Goal: Information Seeking & Learning: Learn about a topic

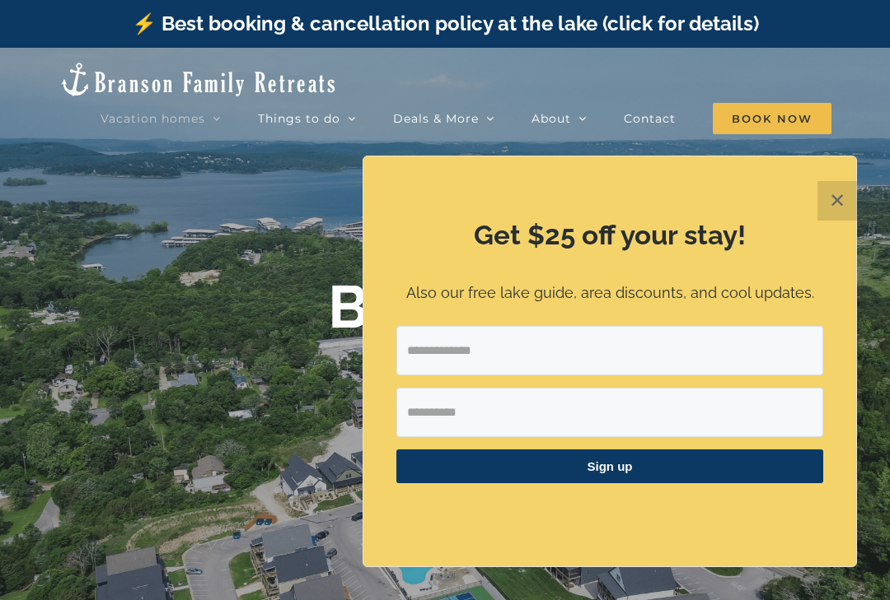
click at [827, 199] on button "✕" at bounding box center [837, 201] width 40 height 40
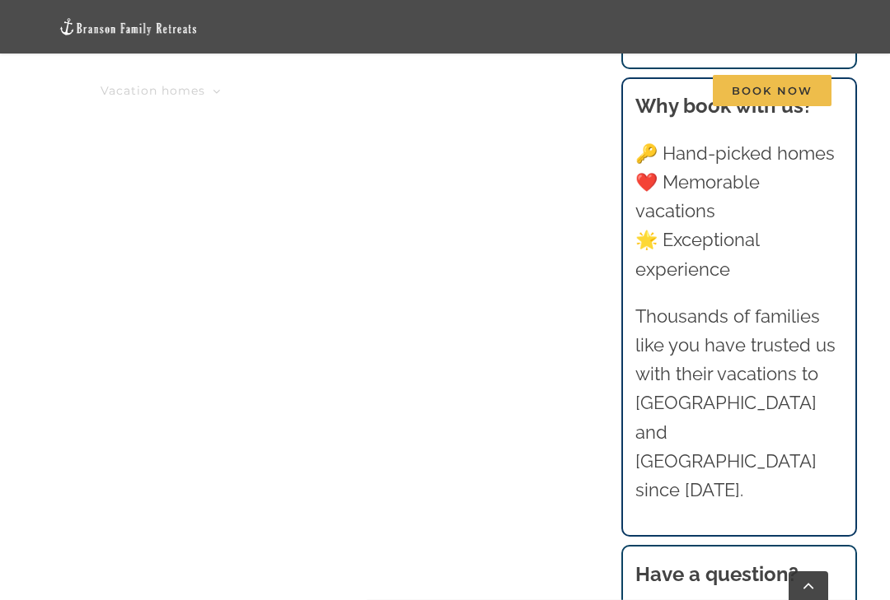
scroll to position [1032, 0]
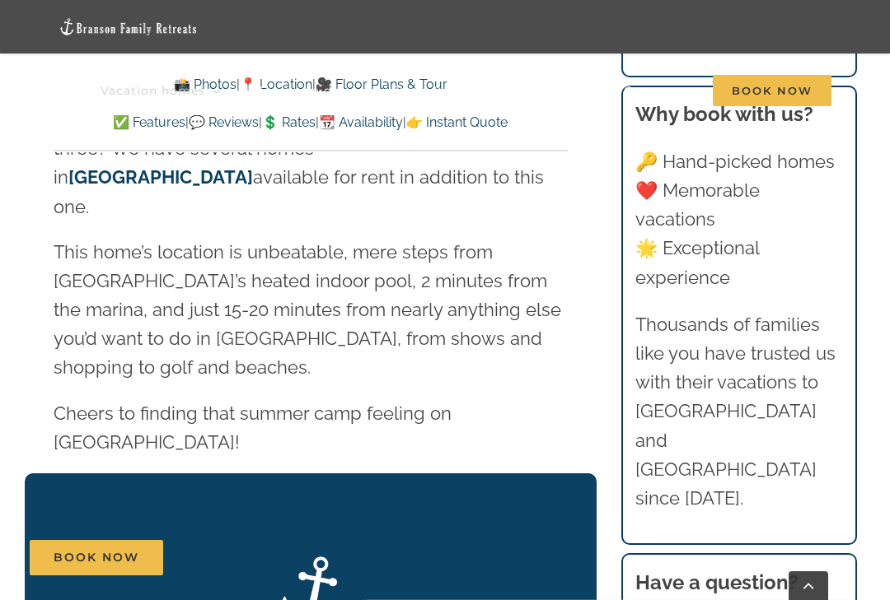
scroll to position [2840, 0]
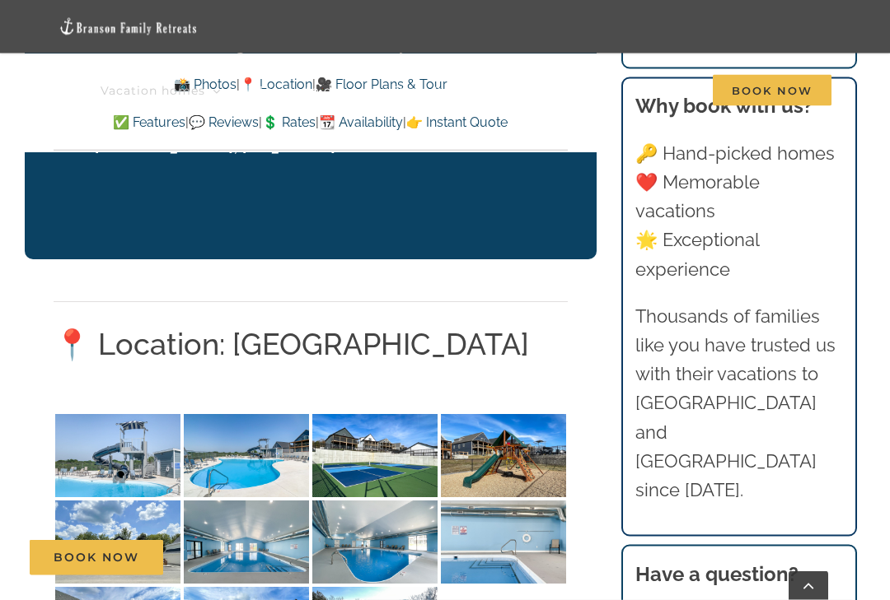
scroll to position [3740, 0]
click at [141, 414] on img at bounding box center [117, 455] width 125 height 83
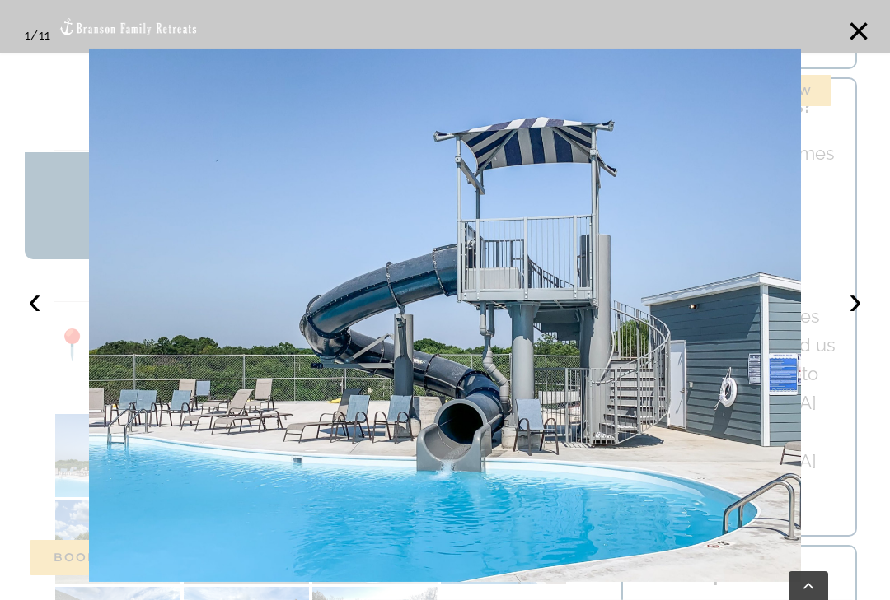
click at [732, 399] on img at bounding box center [445, 316] width 712 height 534
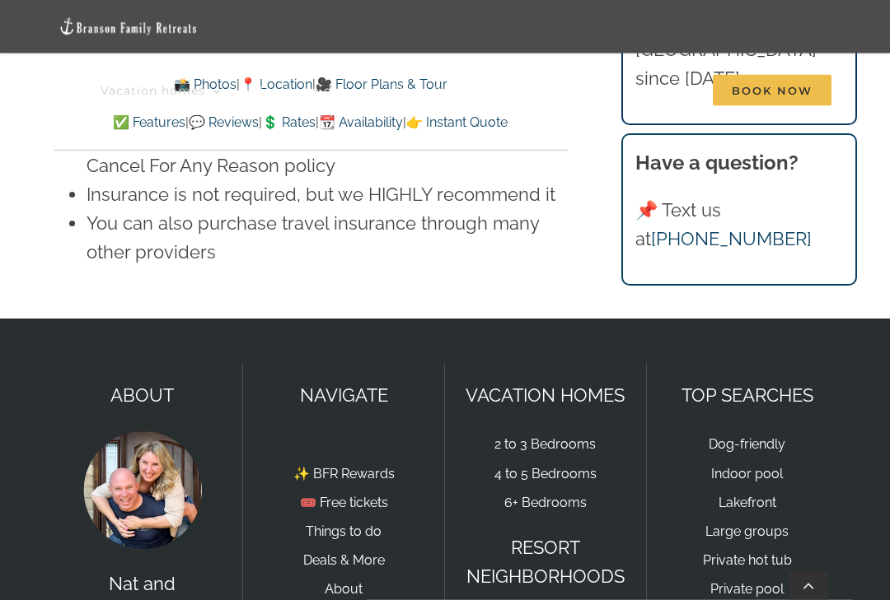
scroll to position [12173, 0]
click at [559, 466] on link "4 to 5 Bedrooms" at bounding box center [545, 474] width 102 height 16
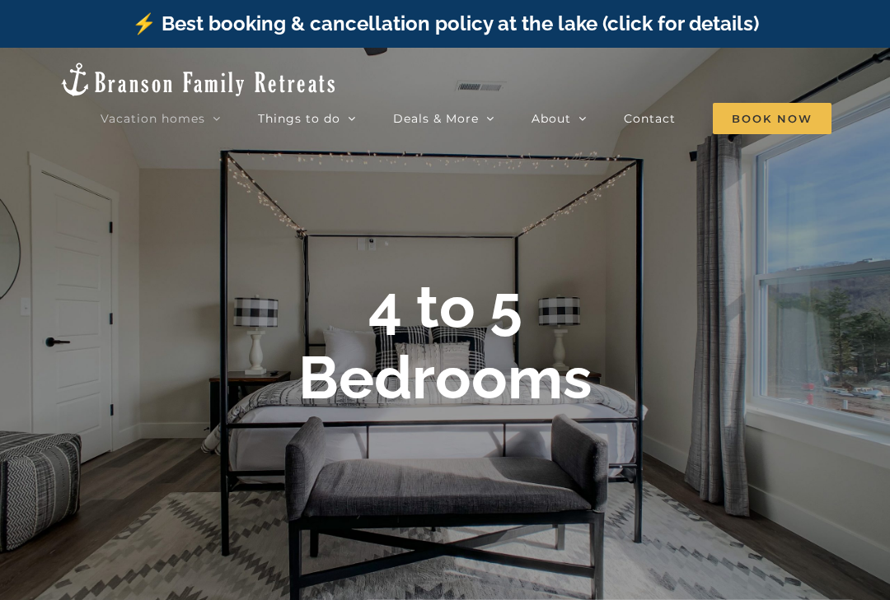
click at [418, 353] on link "Claymore Cottage | 5 Bedrooms" at bounding box center [409, 367] width 206 height 29
click at [502, 375] on b "4 to 5 Bedrooms" at bounding box center [445, 342] width 294 height 141
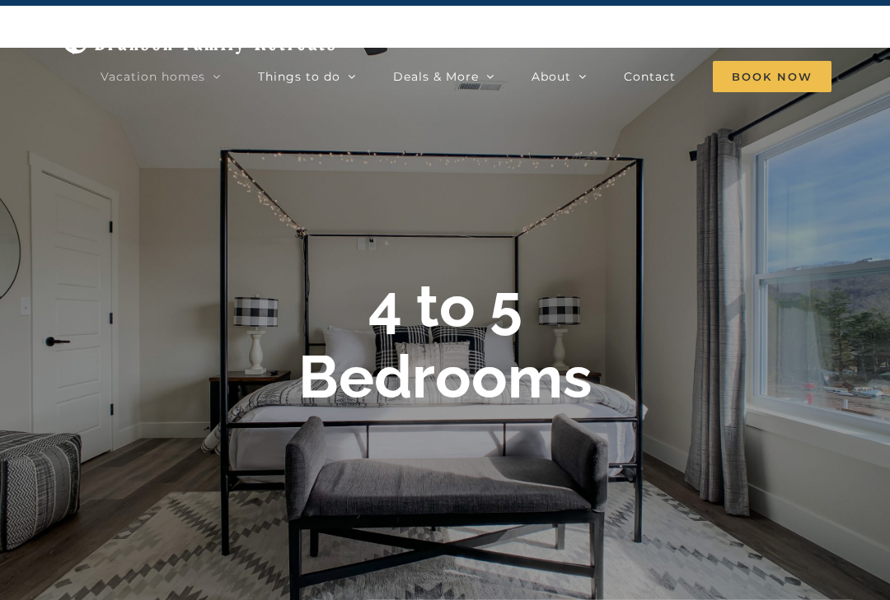
scroll to position [49, 0]
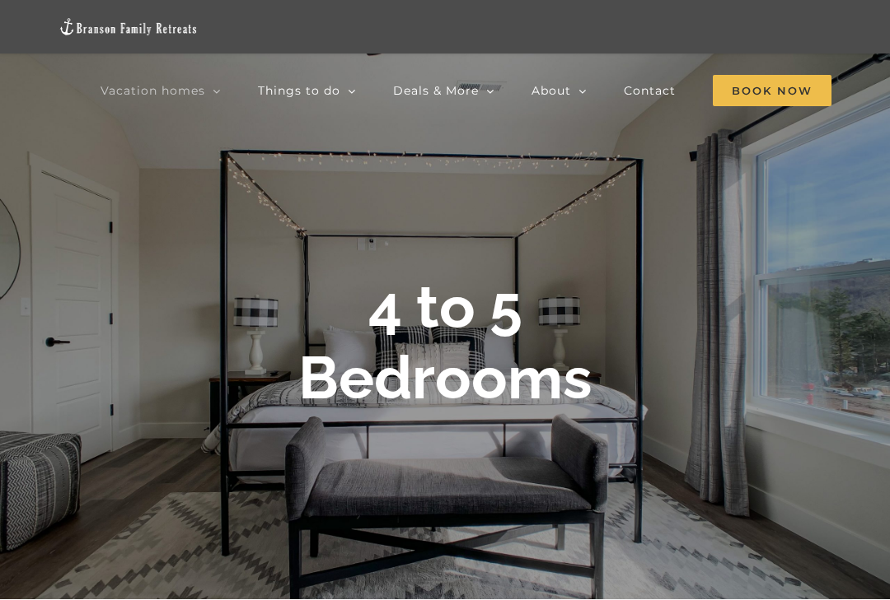
click at [379, 428] on span "[GEOGRAPHIC_DATA] | 5 Bedrooms" at bounding box center [382, 443] width 119 height 30
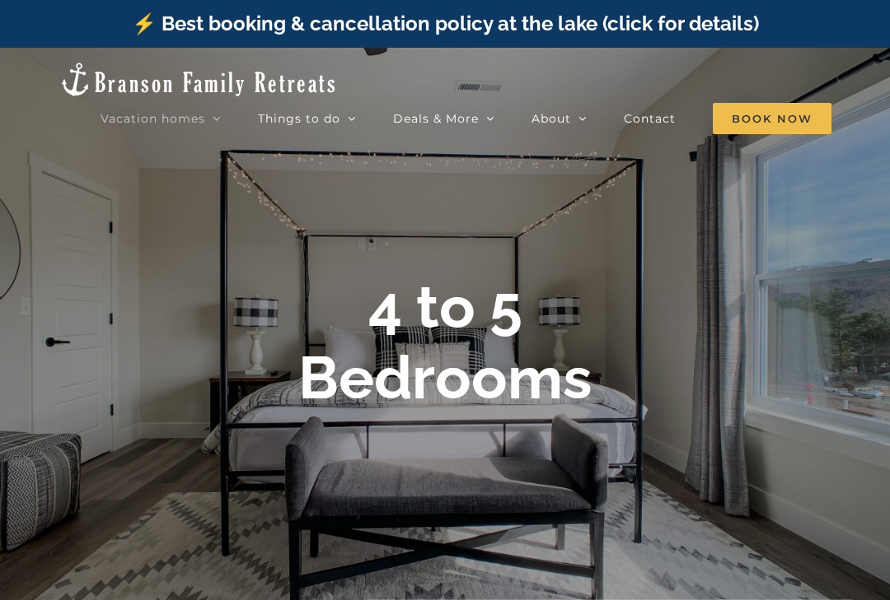
scroll to position [79, 0]
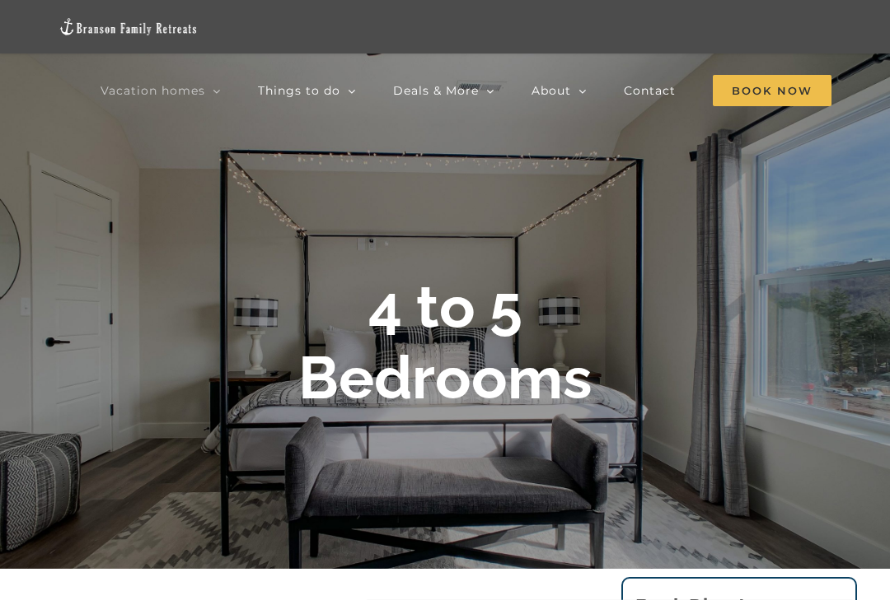
click at [382, 400] on span "Whispering Waves | 5 Bedrooms" at bounding box center [404, 406] width 163 height 12
click at [378, 371] on span "Pineapple Shores | 5 Bedrooms" at bounding box center [401, 377] width 157 height 12
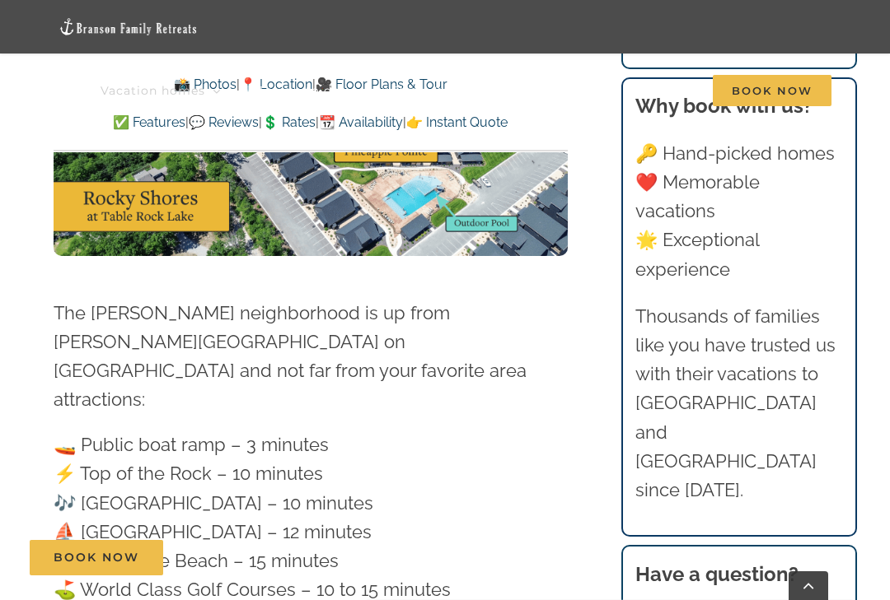
scroll to position [4641, 0]
click at [387, 576] on div "Book Now" at bounding box center [458, 557] width 856 height 35
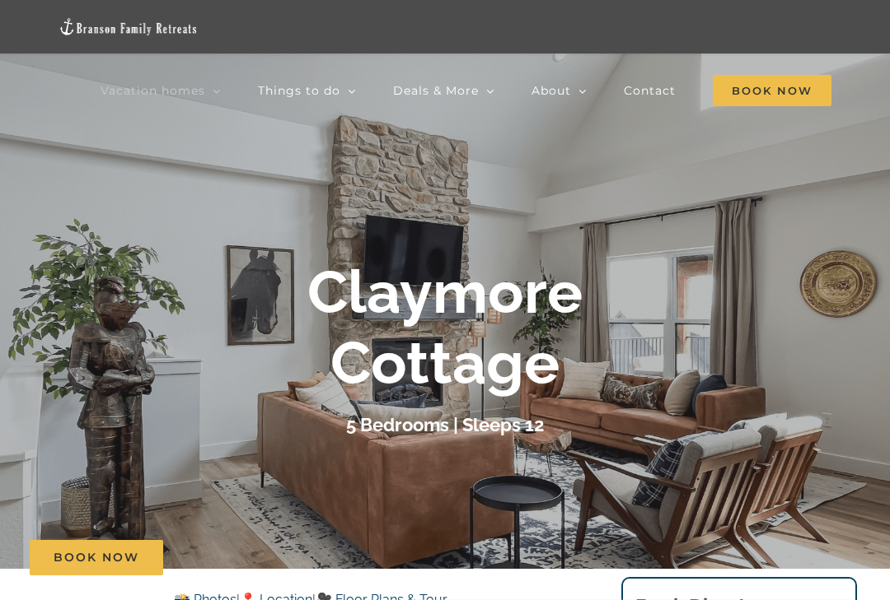
scroll to position [0, 0]
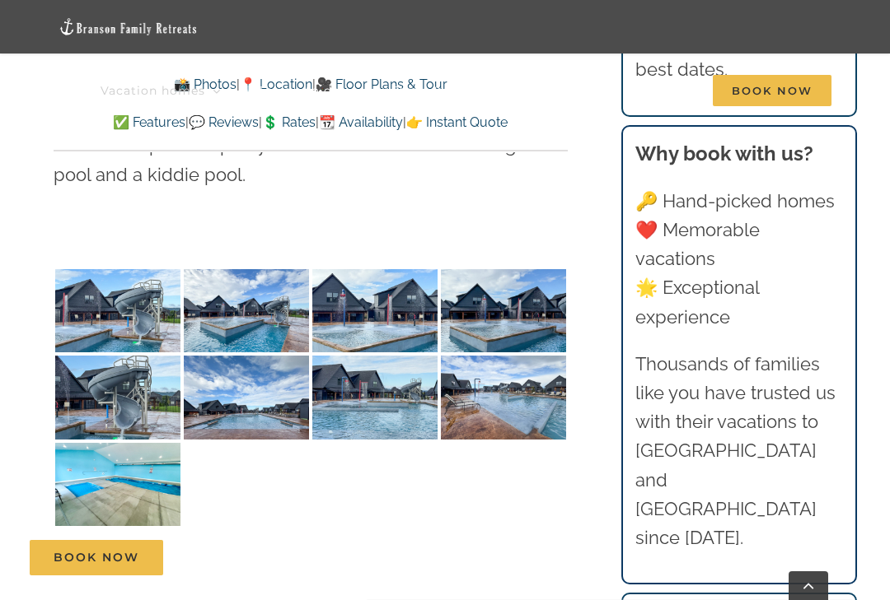
scroll to position [3698, 0]
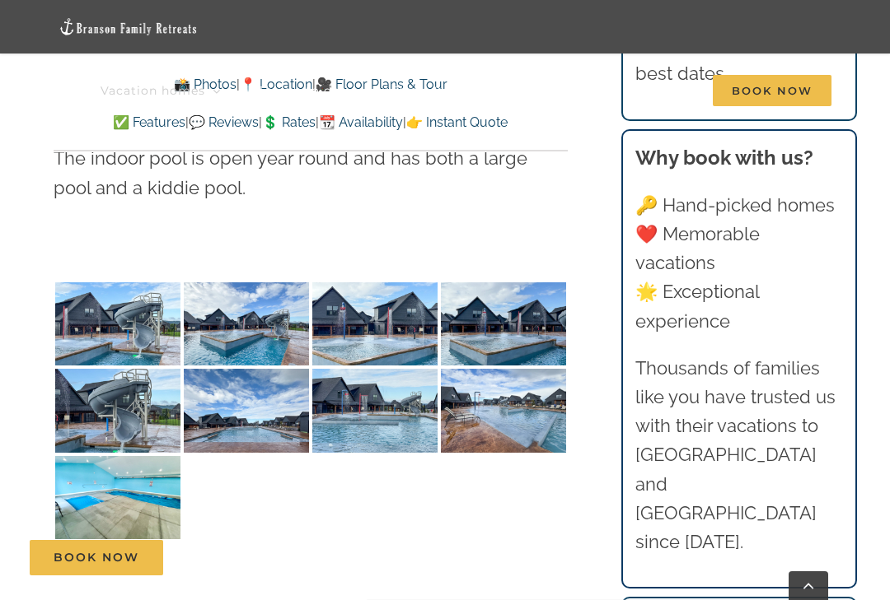
click at [129, 311] on img at bounding box center [117, 324] width 125 height 83
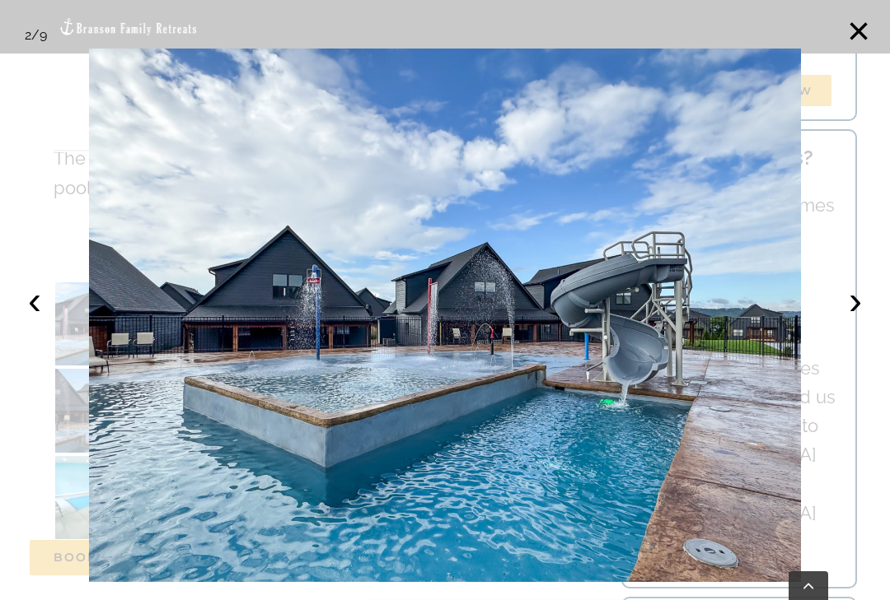
click at [846, 318] on button "›" at bounding box center [855, 301] width 36 height 36
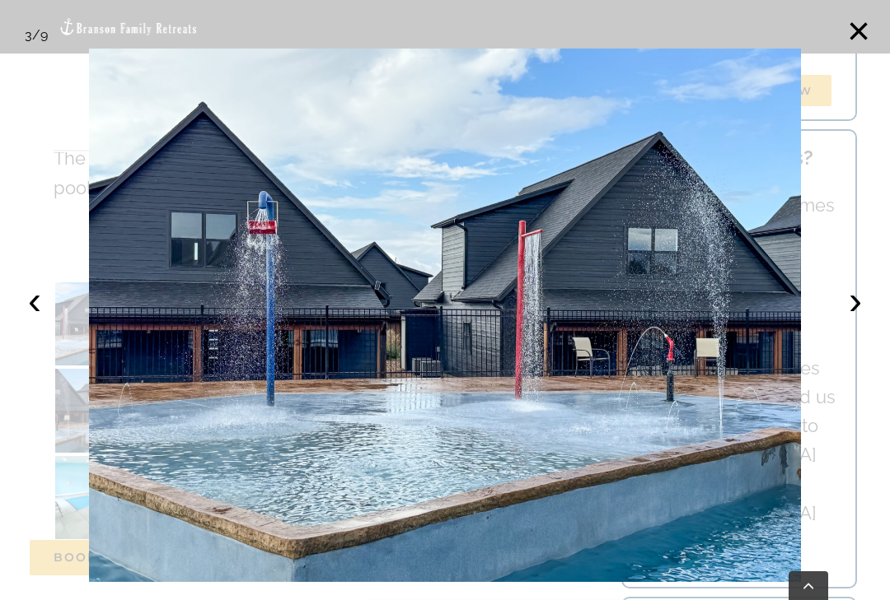
click at [863, 319] on button "›" at bounding box center [855, 301] width 36 height 36
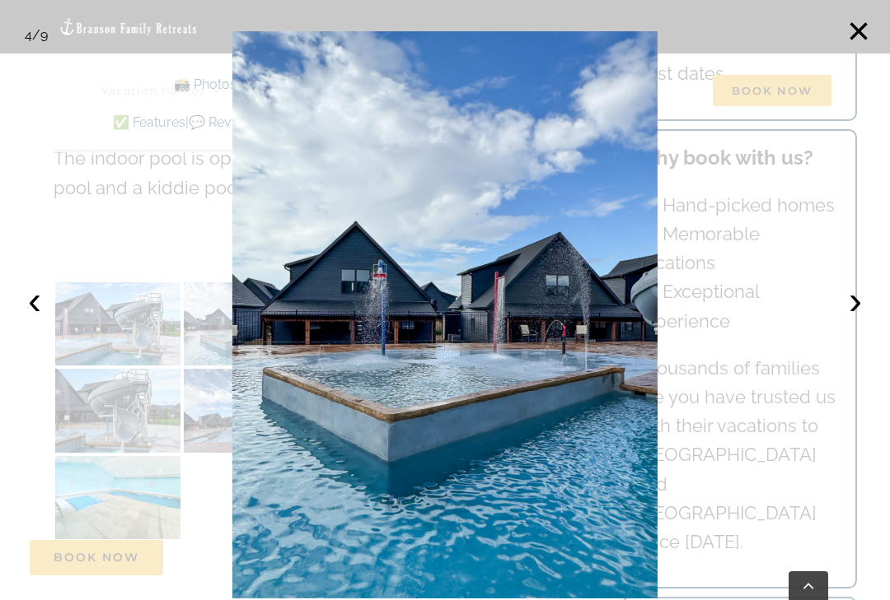
click at [862, 317] on button "›" at bounding box center [855, 301] width 36 height 36
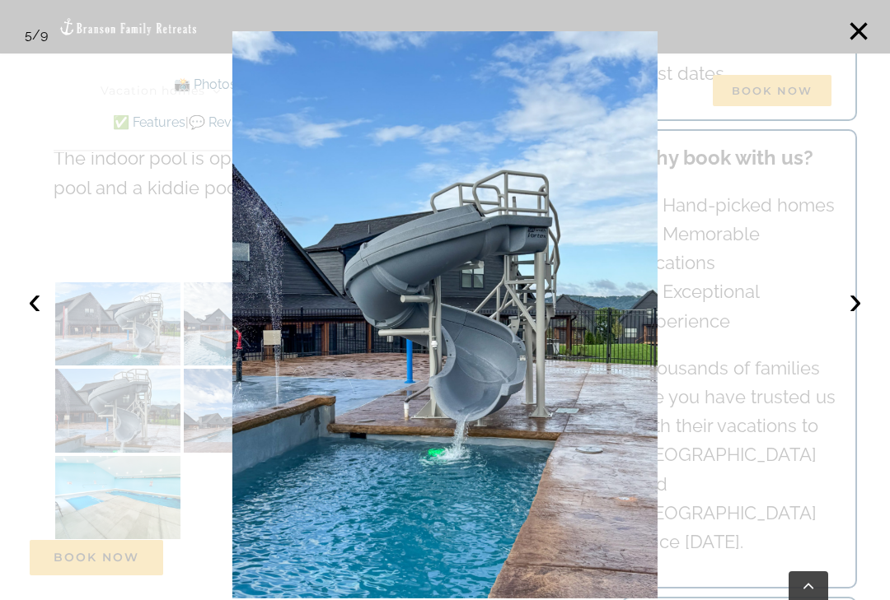
click at [873, 317] on div at bounding box center [445, 300] width 890 height 600
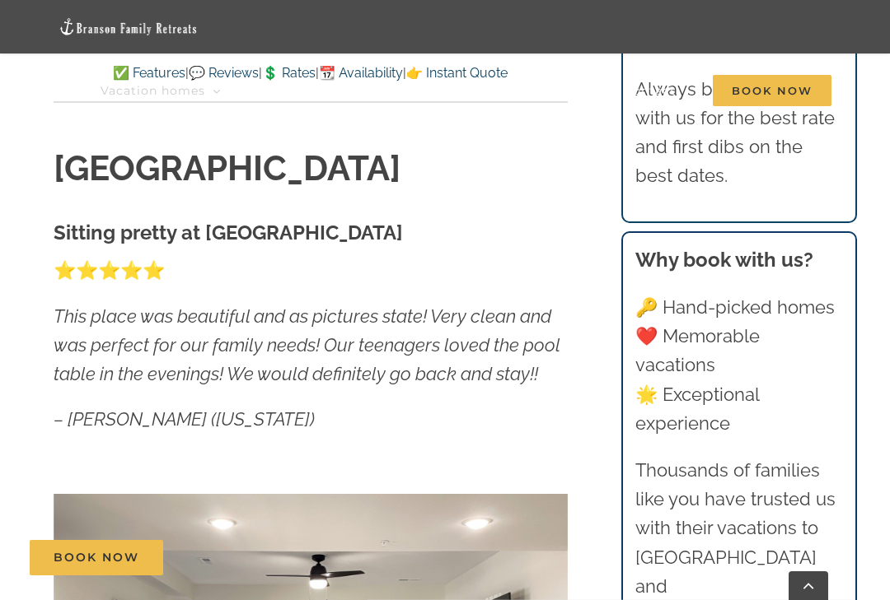
scroll to position [0, 0]
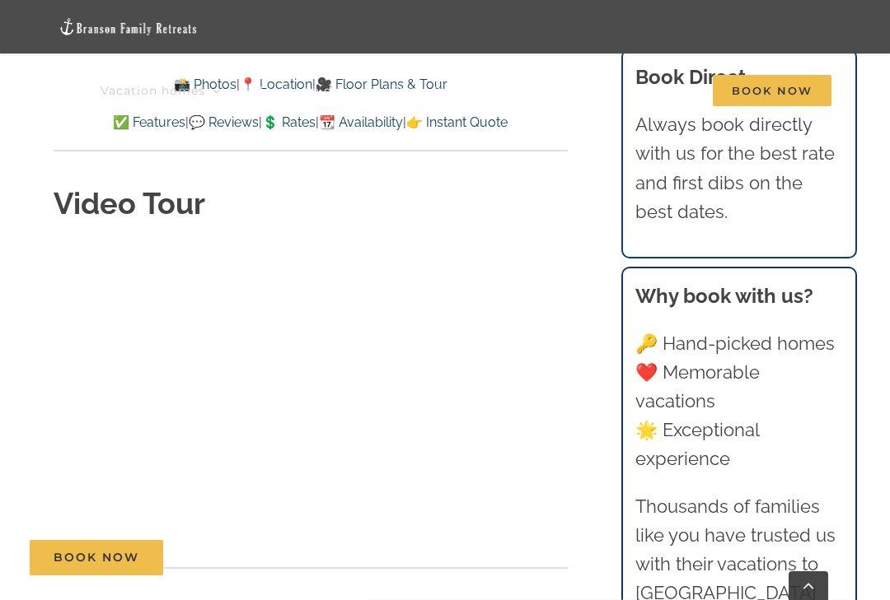
scroll to position [5380, 0]
click at [545, 542] on div "Features" at bounding box center [311, 611] width 514 height 138
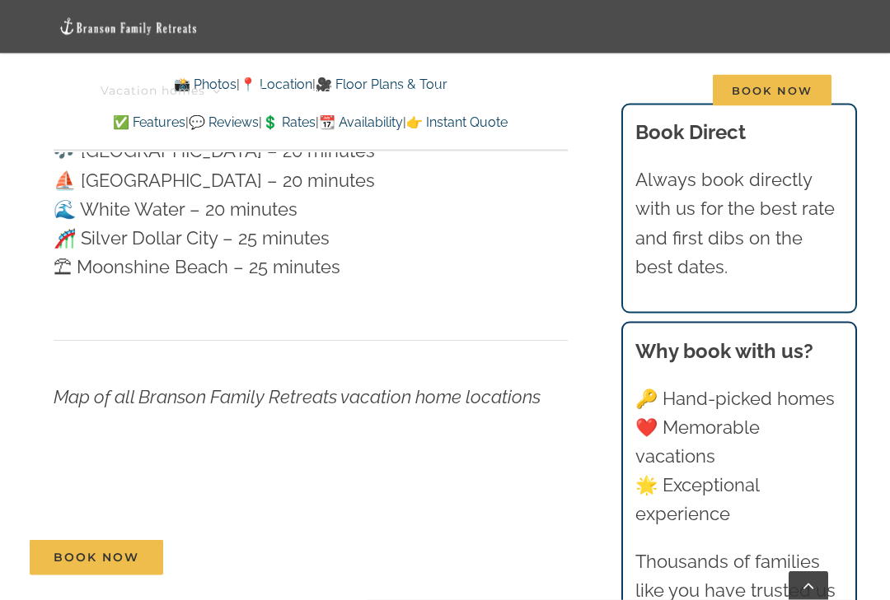
scroll to position [4752, 0]
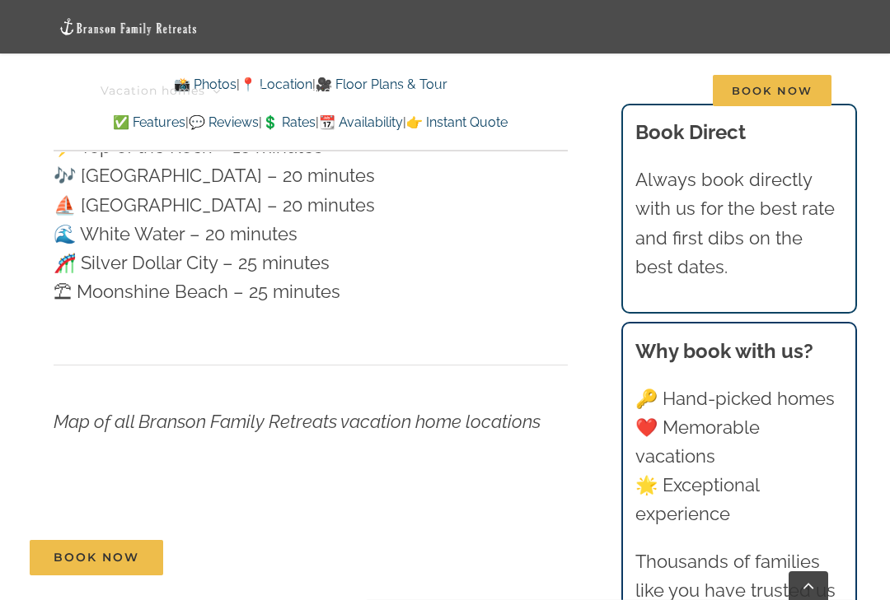
click at [302, 127] on link "💲 Rates" at bounding box center [289, 122] width 54 height 16
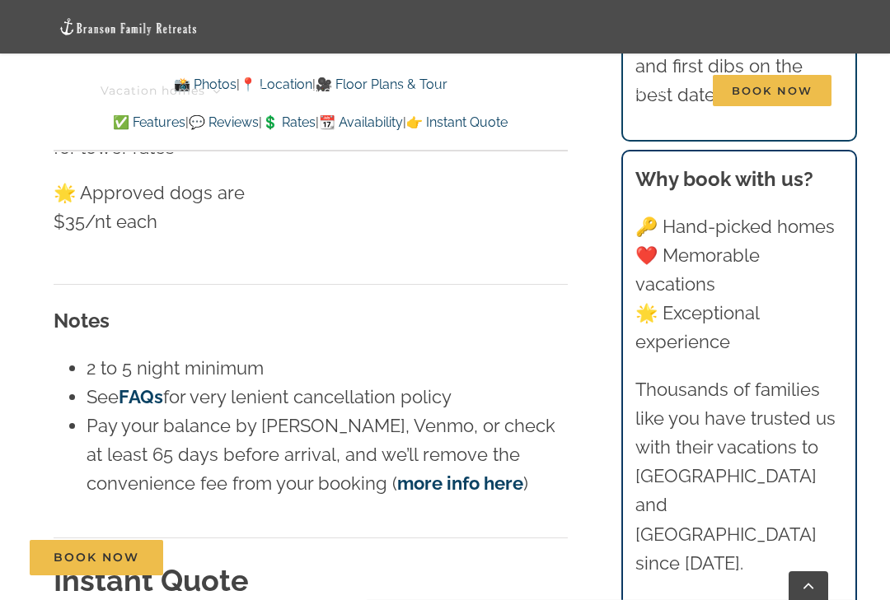
scroll to position [8926, 0]
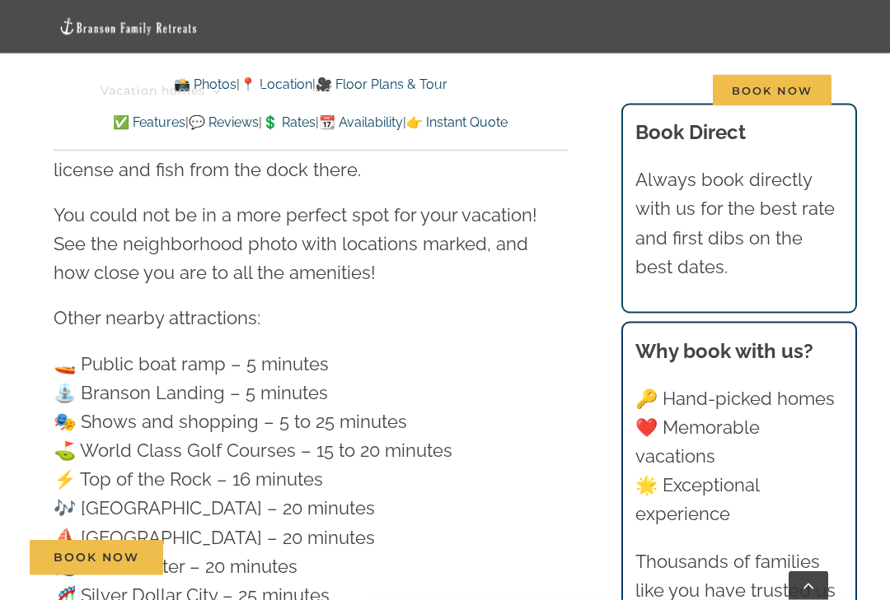
scroll to position [4412, 0]
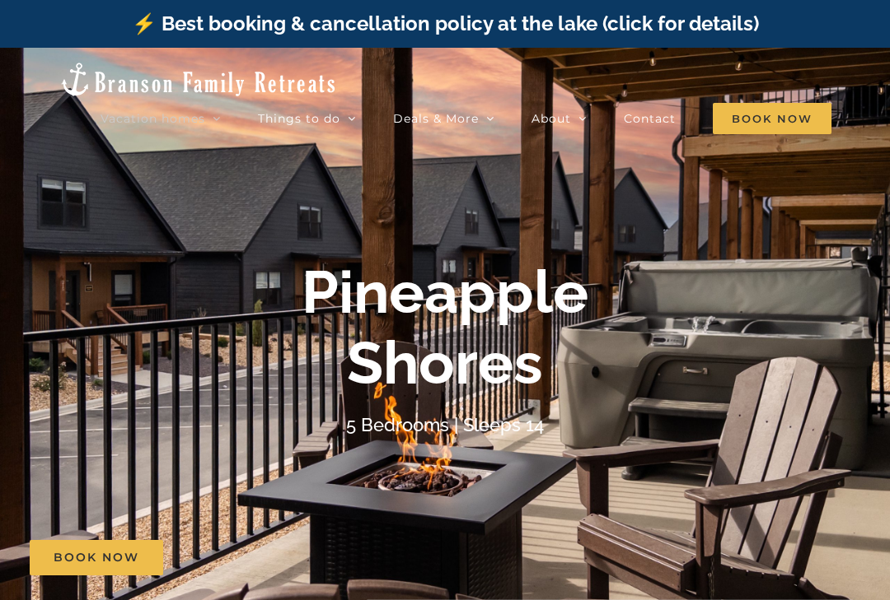
click at [428, 389] on span "Pineapple Shores | 5 Bedrooms" at bounding box center [401, 395] width 157 height 12
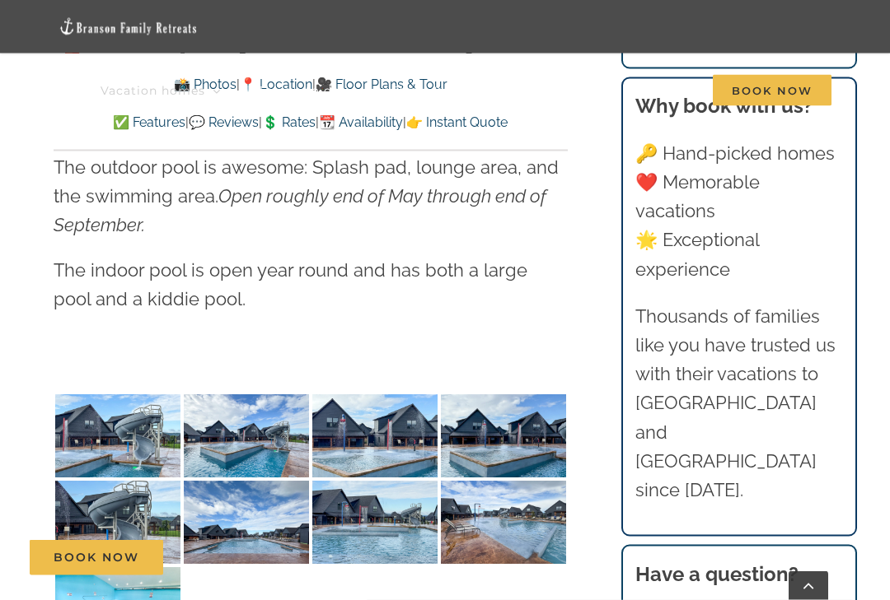
scroll to position [3858, 0]
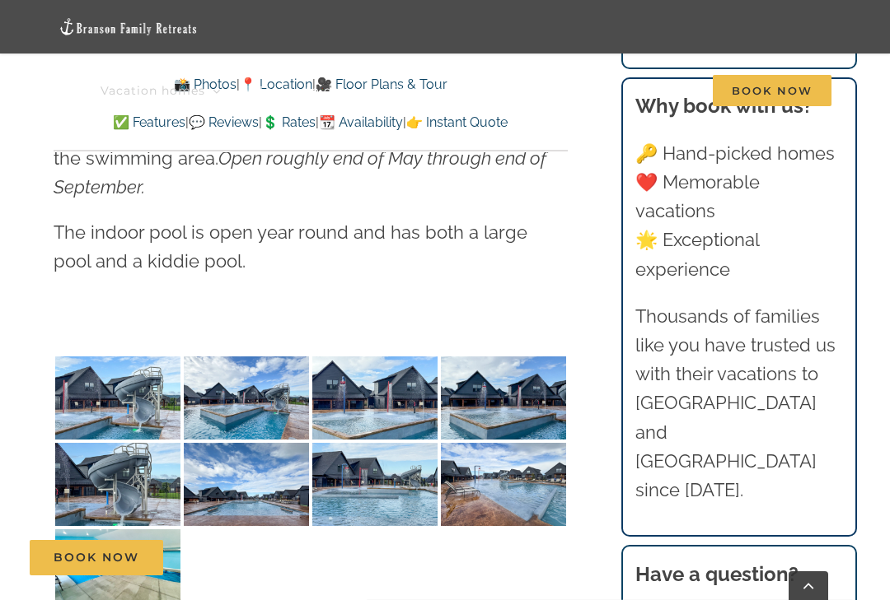
click at [133, 357] on img at bounding box center [117, 398] width 125 height 83
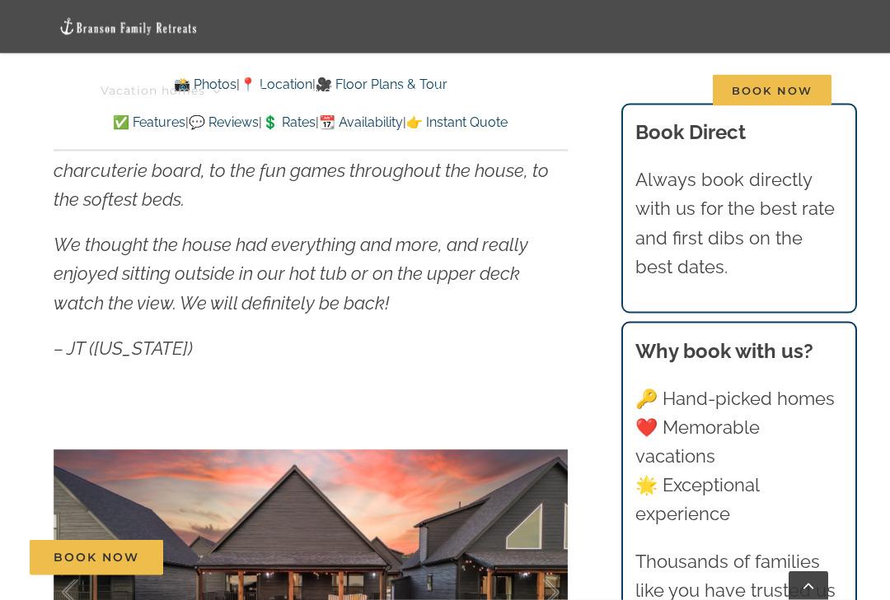
scroll to position [809, 0]
click at [120, 127] on link "✅ Features" at bounding box center [149, 122] width 72 height 16
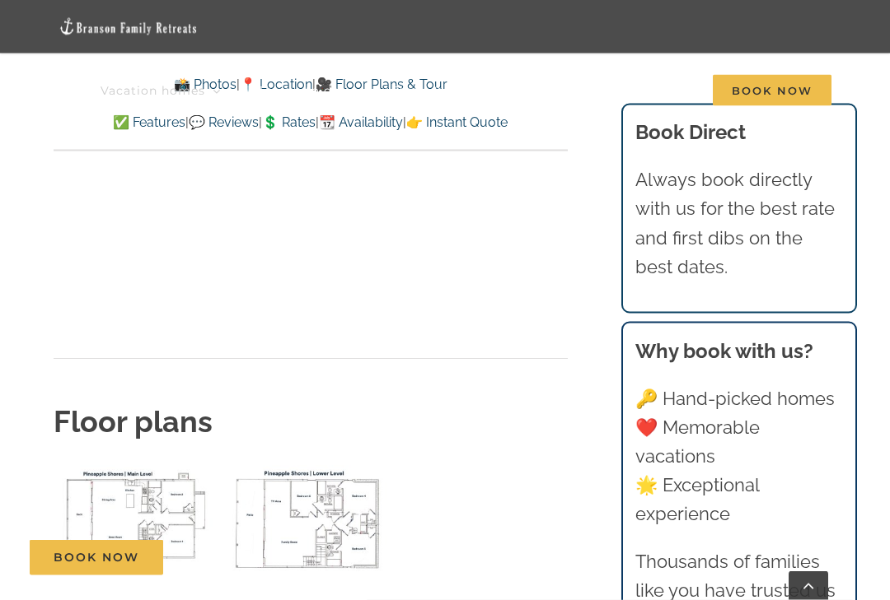
scroll to position [5562, 0]
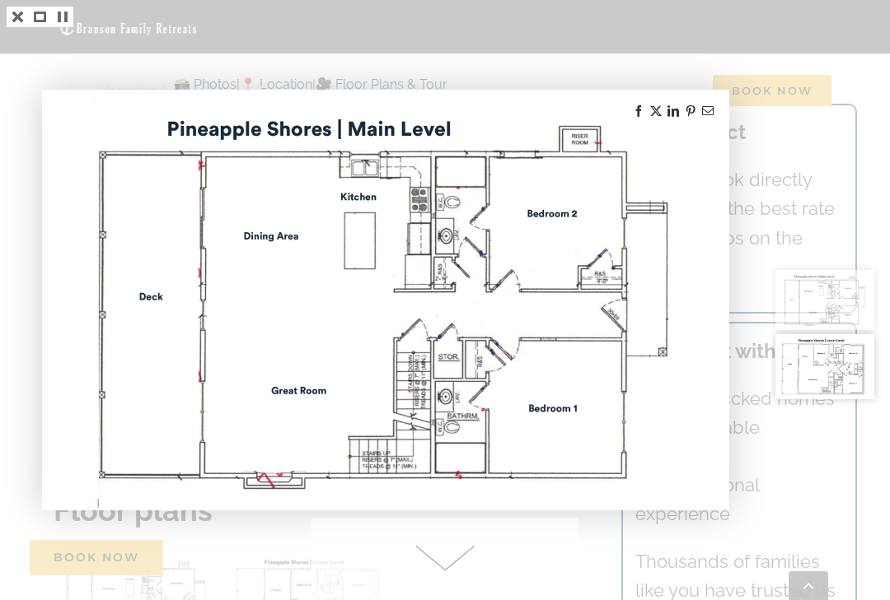
scroll to position [6561, 0]
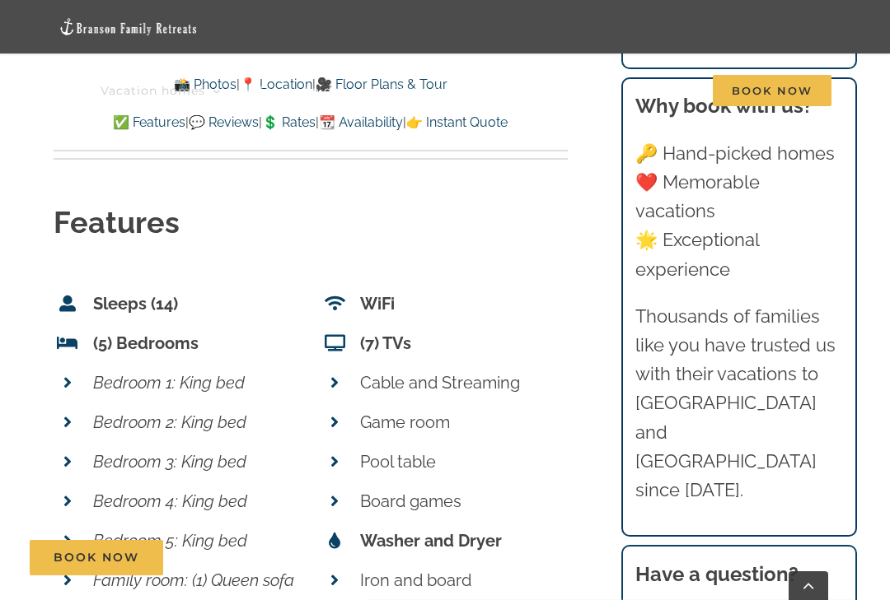
click at [297, 124] on link "💲 Rates" at bounding box center [289, 122] width 54 height 16
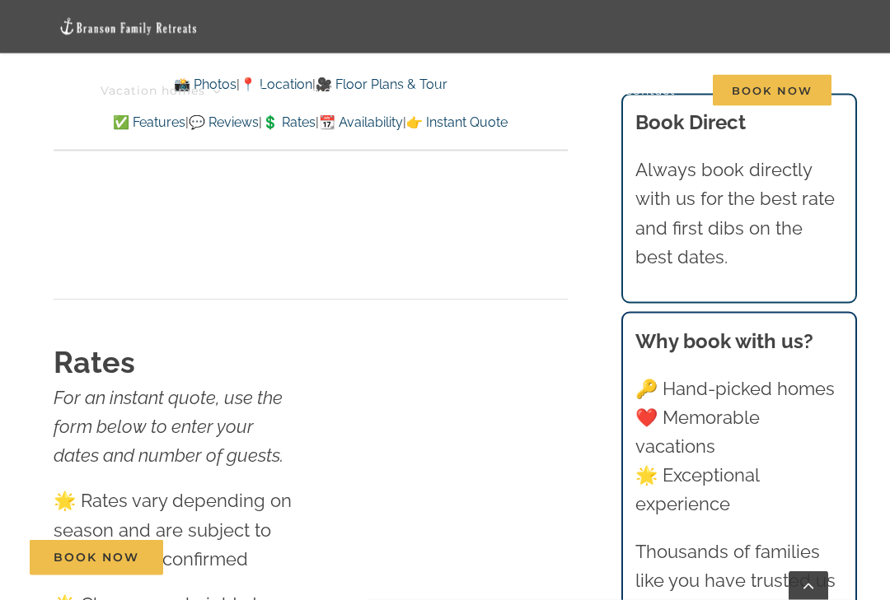
scroll to position [9852, 0]
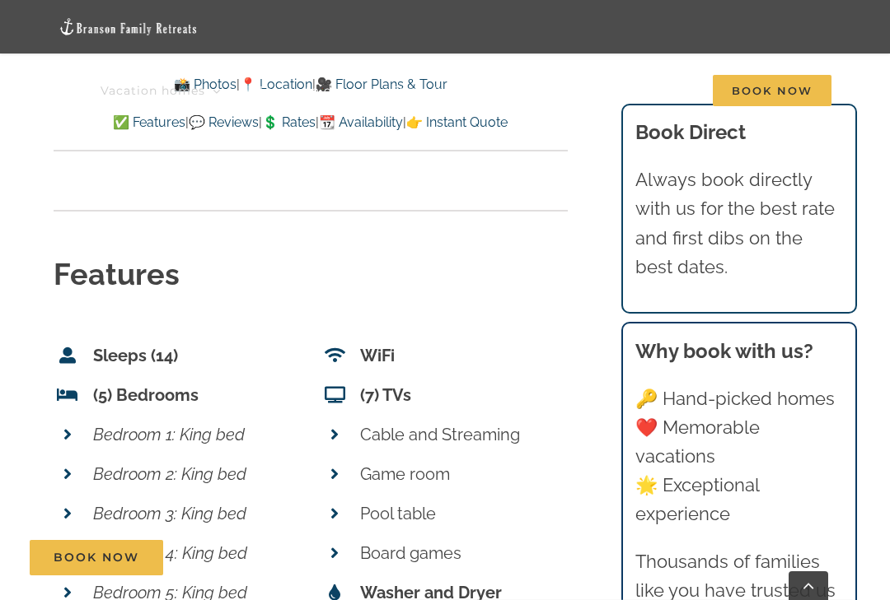
scroll to position [6505, 0]
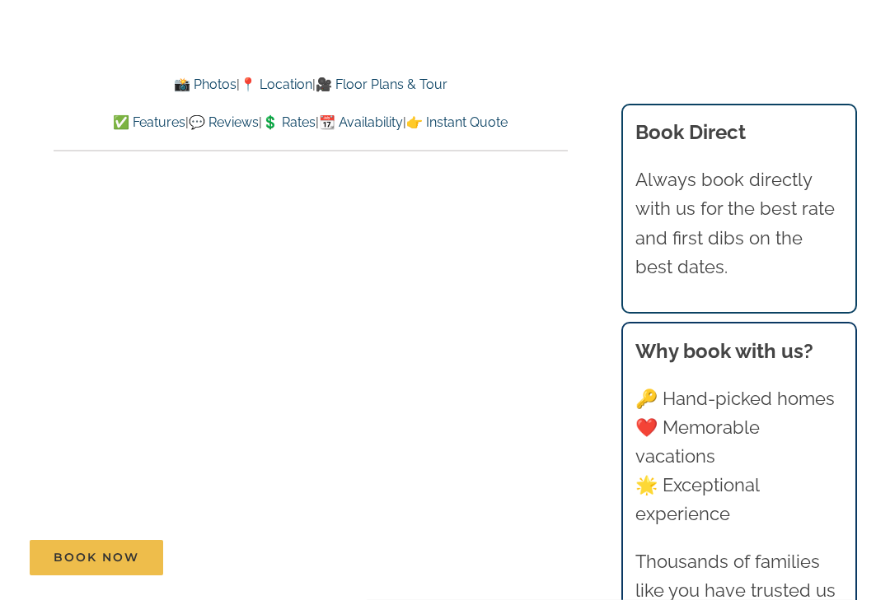
scroll to position [8503, 0]
